Goal: Find specific page/section: Find specific page/section

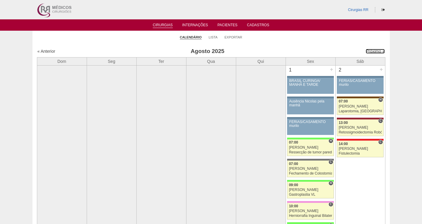
click at [372, 52] on link "Próximo »" at bounding box center [375, 51] width 19 height 5
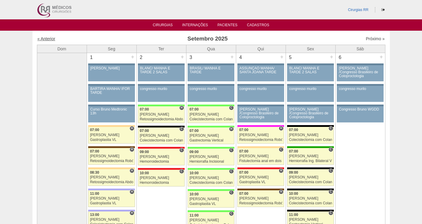
click at [48, 38] on link "« Anterior" at bounding box center [47, 38] width 18 height 5
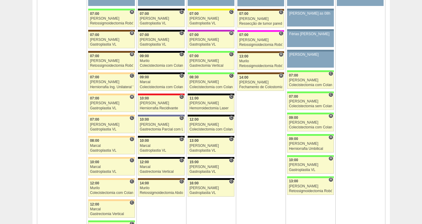
scroll to position [1378, 0]
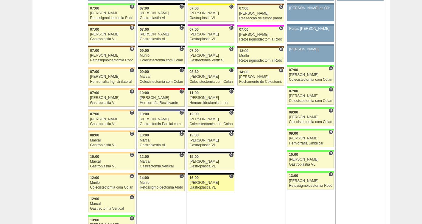
click at [207, 185] on link "88274 Paulo Regina C 16:00 Paulo Regina Gastroplastia VL Hospital Blanc RR Médi…" at bounding box center [211, 183] width 46 height 17
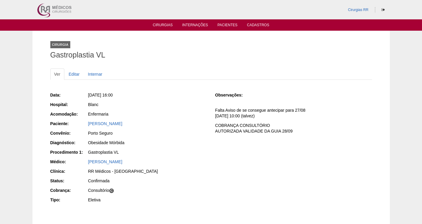
drag, startPoint x: 149, startPoint y: 124, endPoint x: 86, endPoint y: 127, distance: 62.9
click at [86, 127] on div "Paciente: Irian de Souza Santos" at bounding box center [128, 124] width 157 height 7
copy link "Irian de Souza Santos"
click at [163, 27] on link "Cirurgias" at bounding box center [163, 25] width 20 height 5
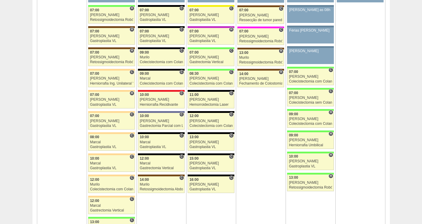
scroll to position [1397, 0]
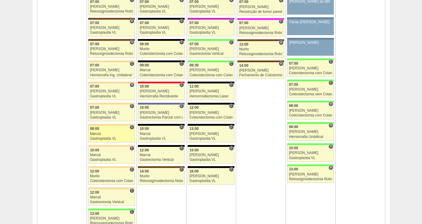
click at [100, 130] on div "08:00" at bounding box center [111, 129] width 43 height 4
